Goal: Find specific page/section: Find specific page/section

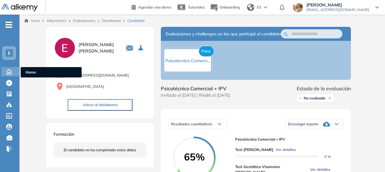
click at [9, 74] on icon at bounding box center [9, 71] width 5 height 5
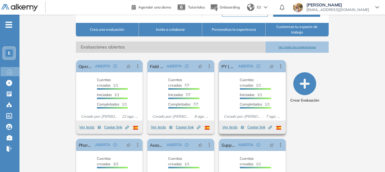
scroll to position [91, 0]
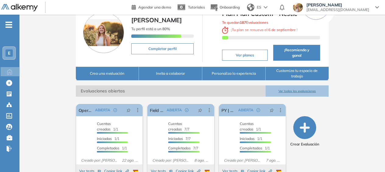
click at [286, 91] on button "Ver todas las evaluaciones" at bounding box center [296, 90] width 63 height 11
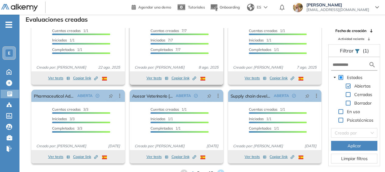
scroll to position [19, 0]
click at [221, 170] on icon at bounding box center [220, 173] width 8 height 8
click at [224, 170] on icon at bounding box center [223, 173] width 8 height 8
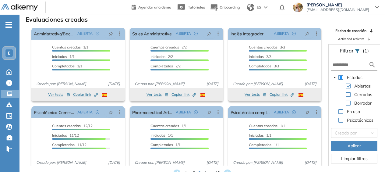
scroll to position [0, 0]
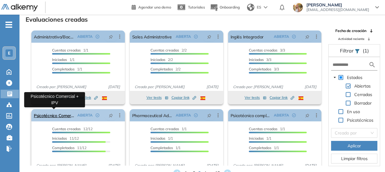
click at [56, 114] on link "Psicotécnico Comercial + IPV" at bounding box center [54, 115] width 41 height 12
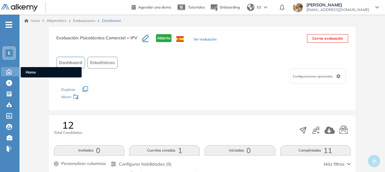
click at [6, 69] on icon at bounding box center [9, 71] width 11 height 7
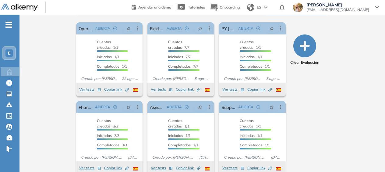
scroll to position [128, 0]
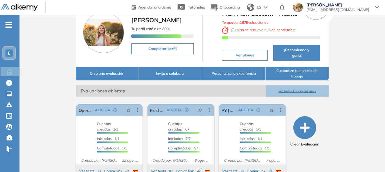
click at [305, 89] on button "Ver todas las evaluaciones" at bounding box center [296, 90] width 63 height 11
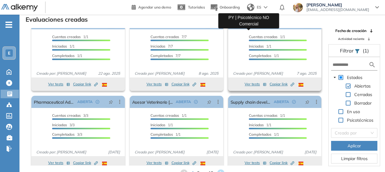
scroll to position [19, 0]
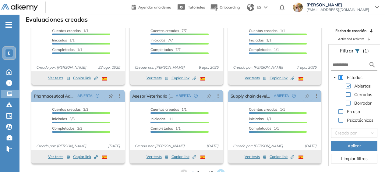
click at [217, 157] on html "Perfil Todos los espacios Todos los espacios E Home Home Alkymetrics Alkymetric…" at bounding box center [192, 71] width 385 height 172
click at [218, 170] on icon at bounding box center [220, 173] width 8 height 8
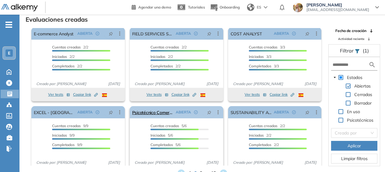
scroll to position [0, 0]
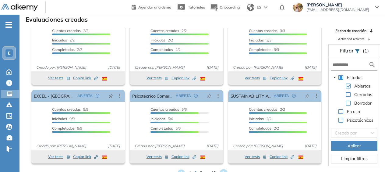
click at [224, 169] on icon at bounding box center [223, 173] width 8 height 8
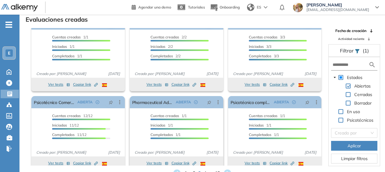
scroll to position [19, 0]
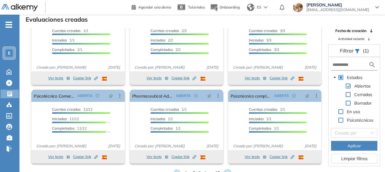
click at [226, 170] on icon at bounding box center [227, 173] width 8 height 8
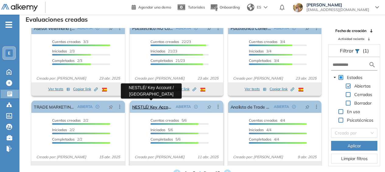
click at [152, 106] on link "NESTLÉ/ Key Account / [GEOGRAPHIC_DATA]" at bounding box center [152, 106] width 41 height 12
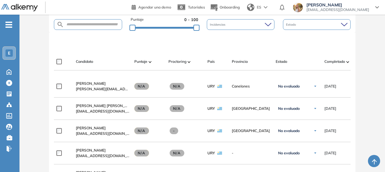
scroll to position [152, 0]
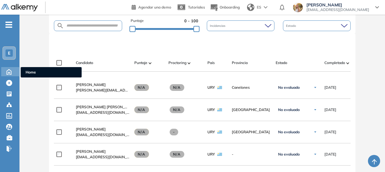
click at [9, 73] on icon at bounding box center [9, 71] width 11 height 7
